Goal: Task Accomplishment & Management: Manage account settings

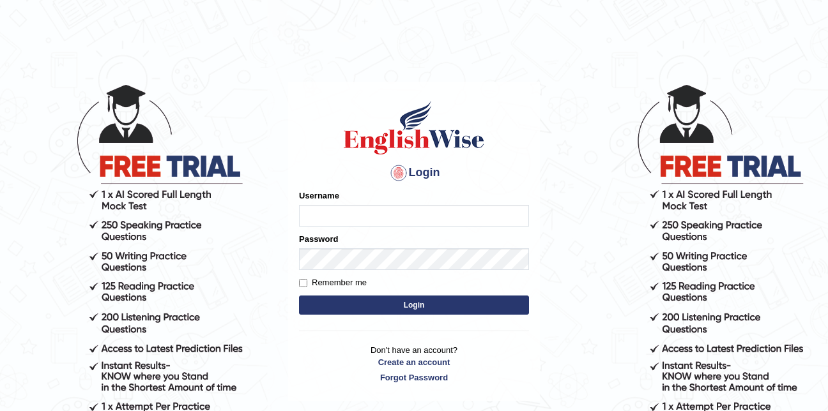
type input "Swasthani2024"
click at [393, 304] on button "Login" at bounding box center [414, 305] width 230 height 19
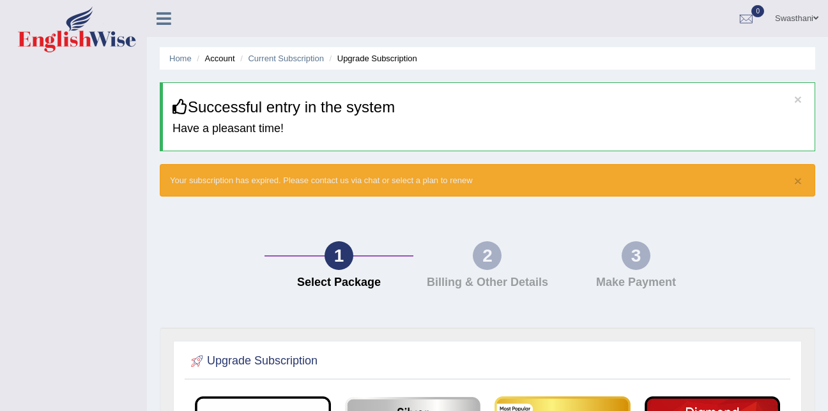
click at [164, 19] on icon at bounding box center [163, 18] width 15 height 17
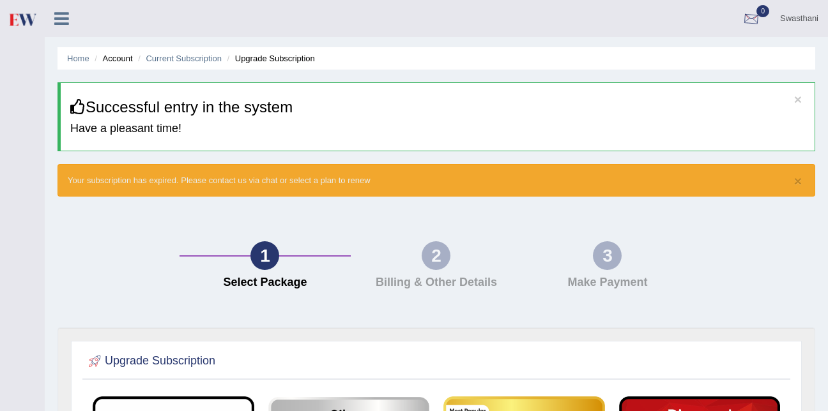
click at [748, 21] on div at bounding box center [751, 19] width 19 height 19
click at [687, 57] on strong "See All Alerts" at bounding box center [670, 54] width 57 height 10
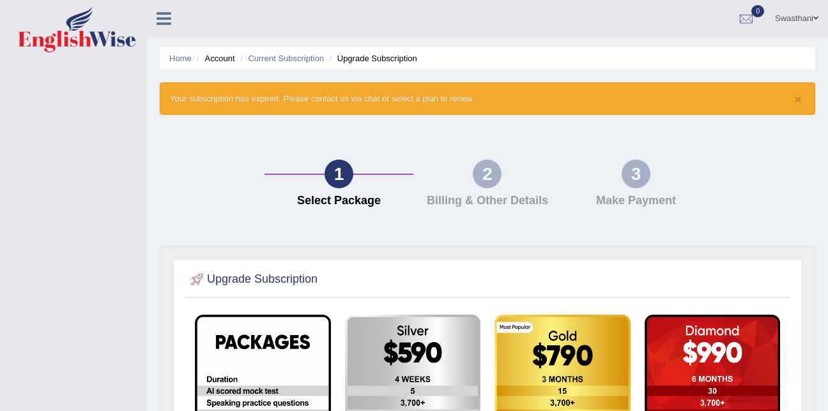
click at [171, 21] on icon at bounding box center [163, 18] width 15 height 17
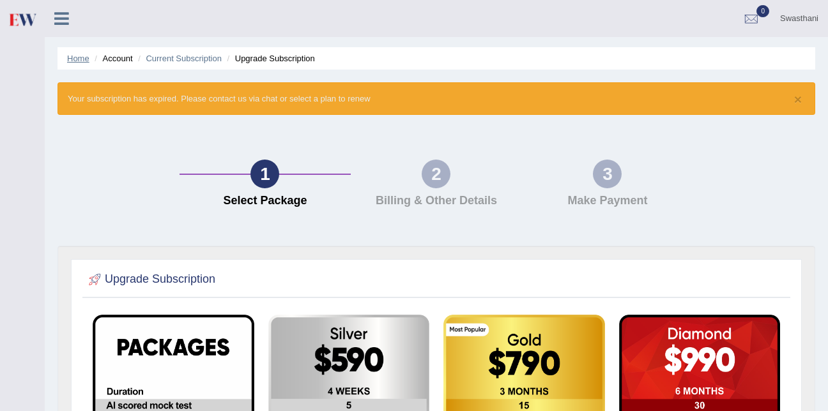
click at [76, 59] on link "Home" at bounding box center [78, 59] width 22 height 10
